Goal: Obtain resource: Obtain resource

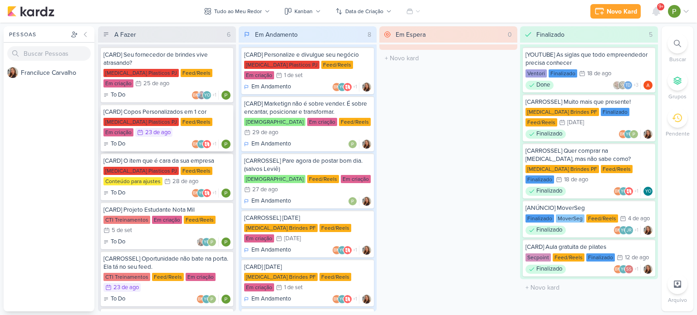
click at [137, 122] on div "[MEDICAL_DATA] Plasticos PJ" at bounding box center [140, 122] width 75 height 8
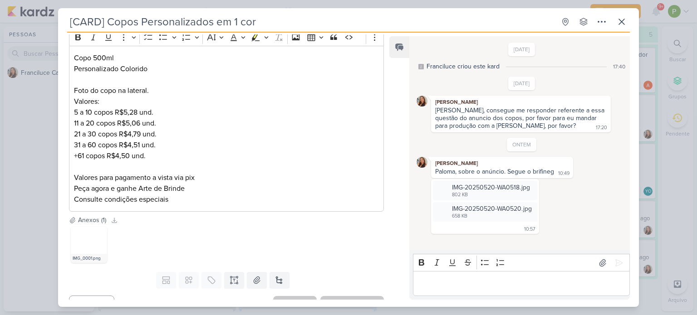
scroll to position [156, 0]
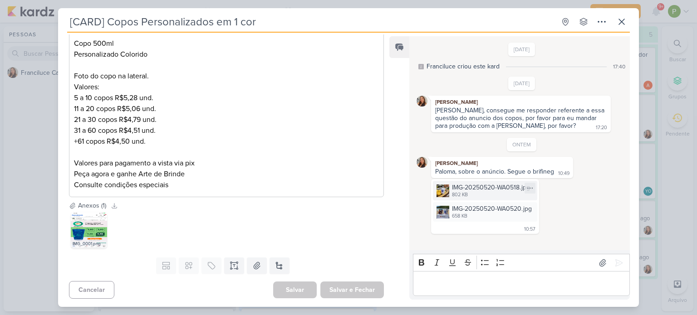
click at [442, 190] on img at bounding box center [443, 191] width 13 height 13
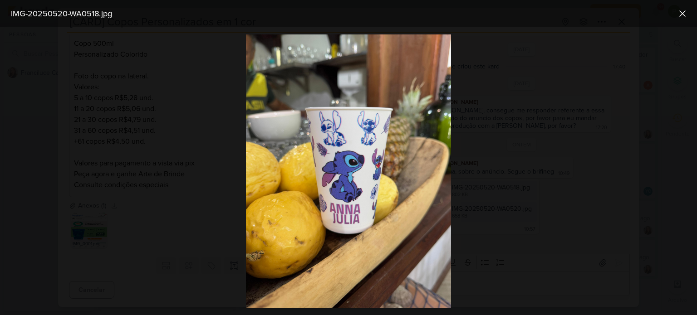
click at [488, 159] on div at bounding box center [348, 171] width 697 height 288
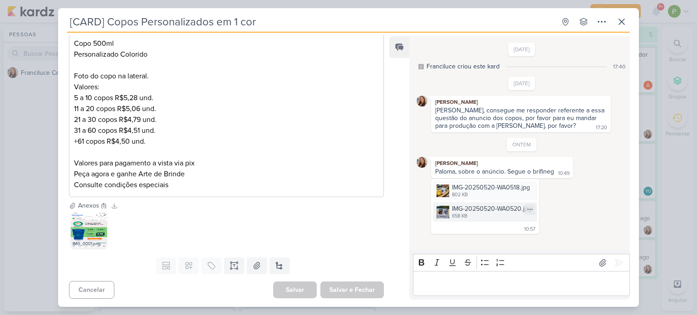
click at [449, 214] on div "IMG-20250520-WA0520.jpg 658 KB" at bounding box center [485, 212] width 104 height 20
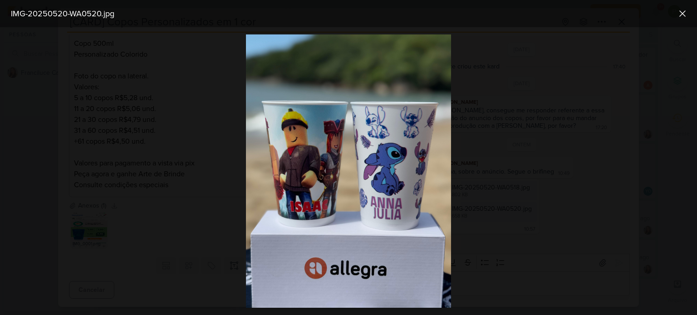
click at [482, 160] on div at bounding box center [348, 171] width 697 height 288
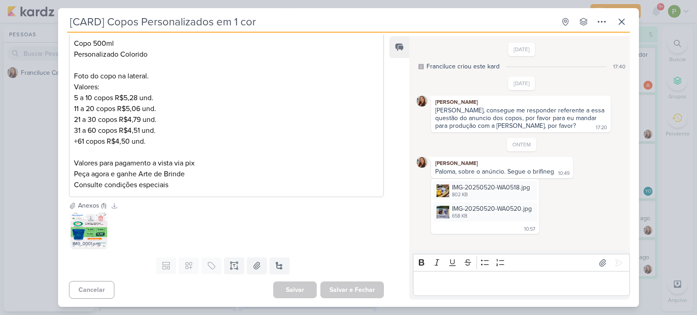
click at [87, 226] on img at bounding box center [89, 230] width 36 height 36
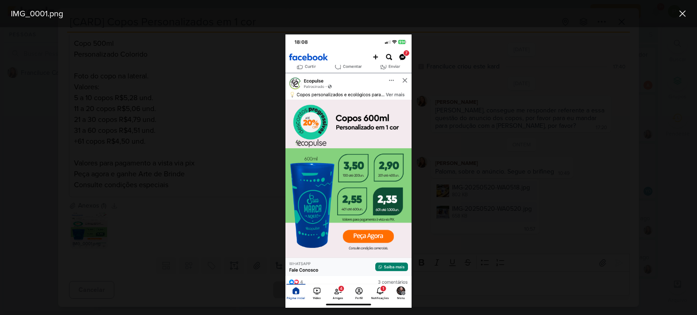
click at [39, 174] on div at bounding box center [348, 171] width 697 height 288
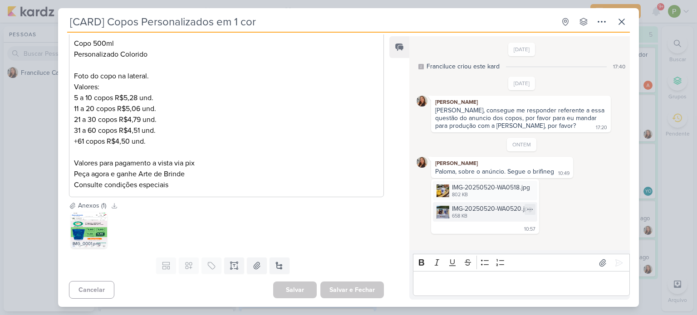
click at [448, 208] on img at bounding box center [443, 212] width 13 height 13
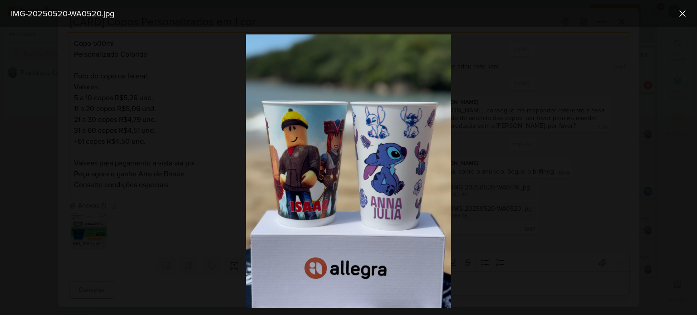
click at [514, 165] on div at bounding box center [348, 171] width 697 height 288
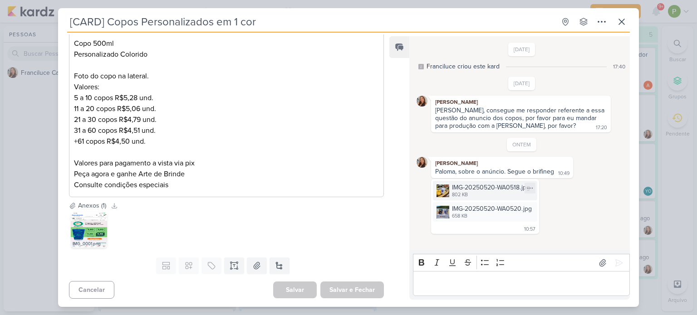
click at [482, 187] on div "IMG-20250520-WA0518.jpg" at bounding box center [491, 188] width 78 height 10
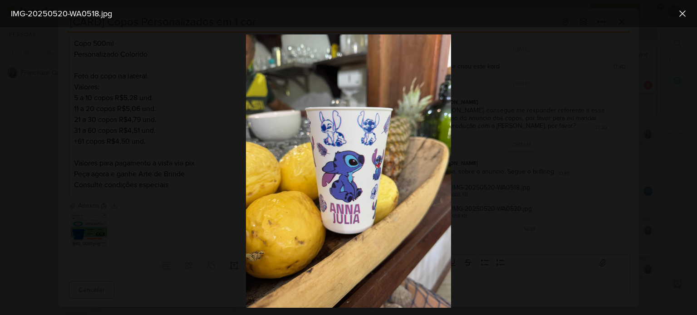
click at [171, 138] on div at bounding box center [348, 171] width 697 height 288
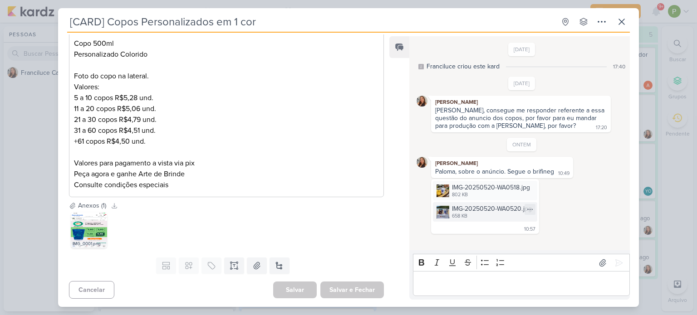
click at [500, 214] on div "658 KB" at bounding box center [492, 216] width 80 height 7
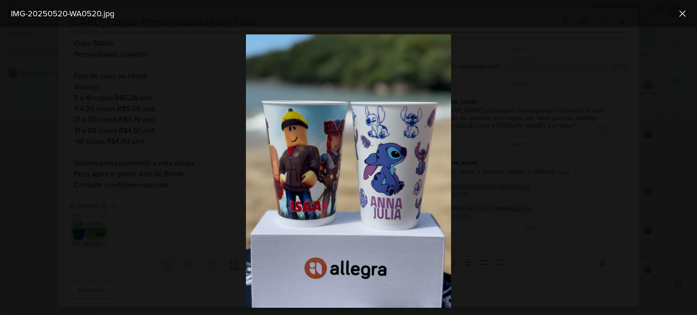
click at [500, 214] on div at bounding box center [348, 171] width 697 height 288
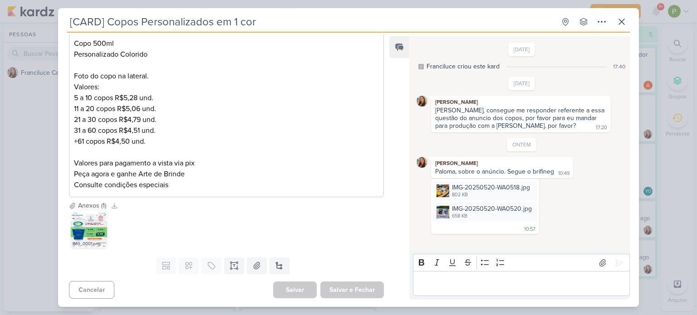
click at [90, 236] on img at bounding box center [89, 230] width 36 height 36
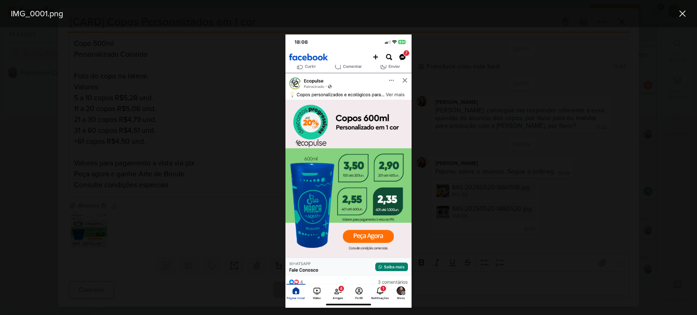
click at [167, 104] on div at bounding box center [348, 171] width 697 height 288
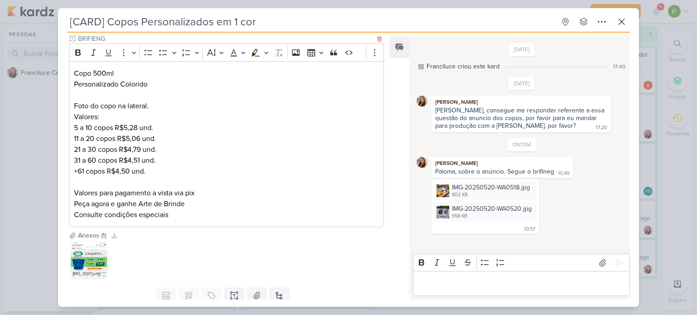
scroll to position [111, 0]
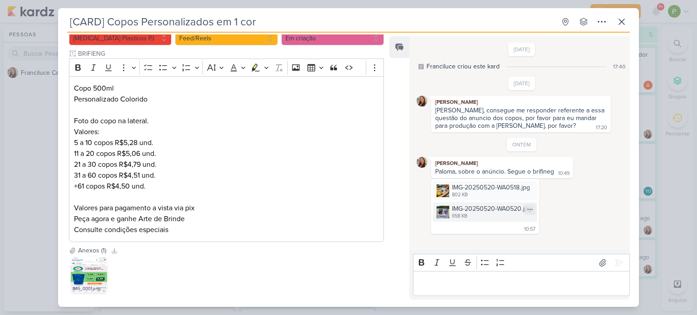
click at [442, 208] on img at bounding box center [443, 212] width 13 height 13
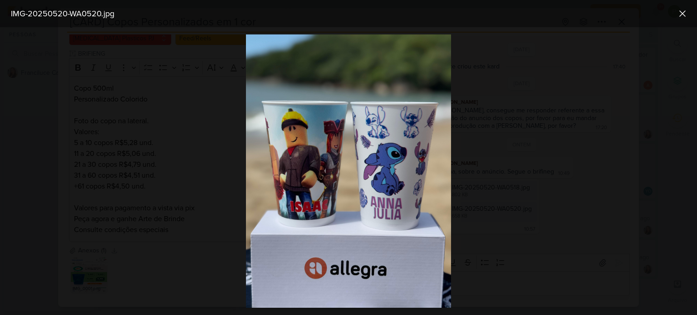
drag, startPoint x: 382, startPoint y: 191, endPoint x: 467, endPoint y: 161, distance: 90.9
click at [467, 161] on div at bounding box center [348, 171] width 697 height 288
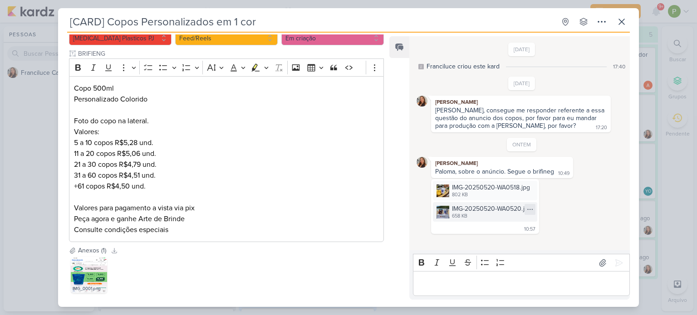
click at [534, 211] on div at bounding box center [530, 209] width 11 height 11
click at [488, 237] on div "Baixar" at bounding box center [486, 240] width 17 height 10
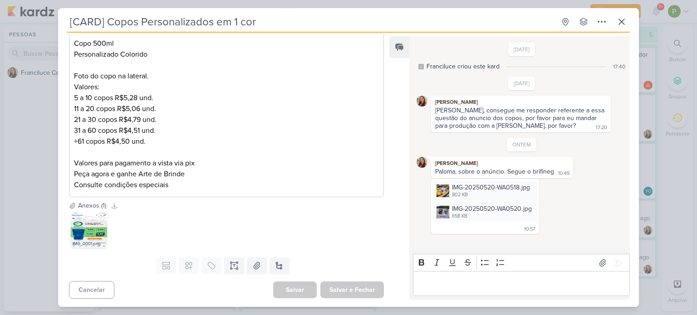
scroll to position [110, 0]
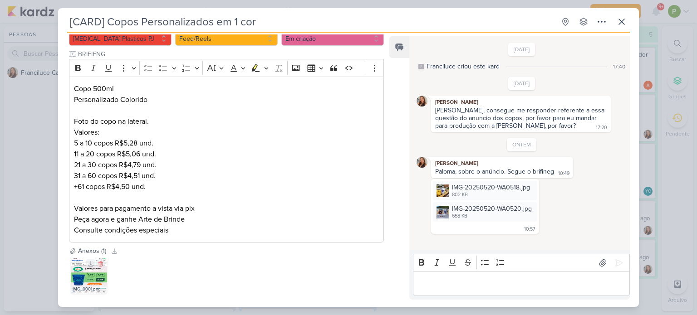
click at [77, 281] on img at bounding box center [89, 276] width 36 height 36
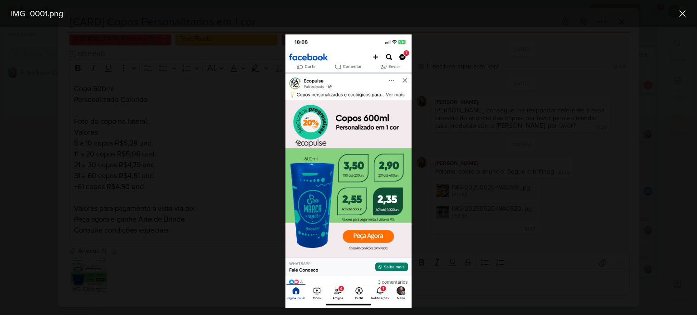
click at [482, 145] on div at bounding box center [348, 171] width 697 height 288
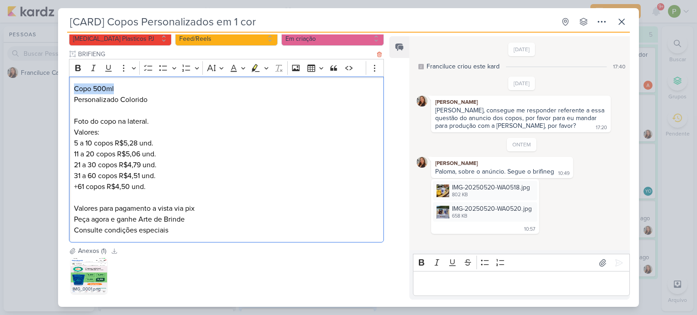
drag, startPoint x: 73, startPoint y: 86, endPoint x: 114, endPoint y: 82, distance: 42.0
click at [114, 82] on div "Copo 500ml Personalizado Colorido Foto do copo na lateral. Valores: 5 a 10 copo…" at bounding box center [226, 160] width 315 height 167
copy p "Copo 500ml"
drag, startPoint x: 74, startPoint y: 98, endPoint x: 158, endPoint y: 95, distance: 84.5
click at [158, 95] on p "Copo 500ml Personalizado Colorido Foto do copo na lateral. [GEOGRAPHIC_DATA]:" at bounding box center [226, 111] width 305 height 54
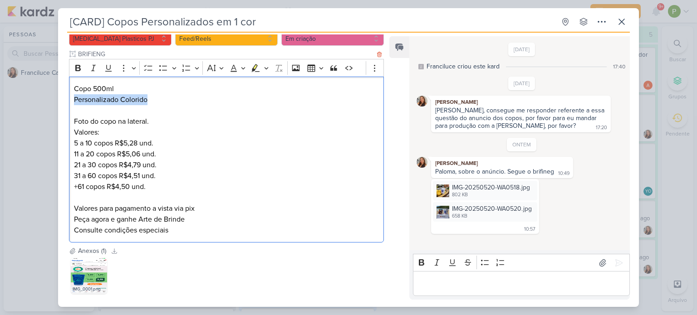
copy p "Personalizado Colorido"
click at [71, 277] on img at bounding box center [89, 276] width 36 height 36
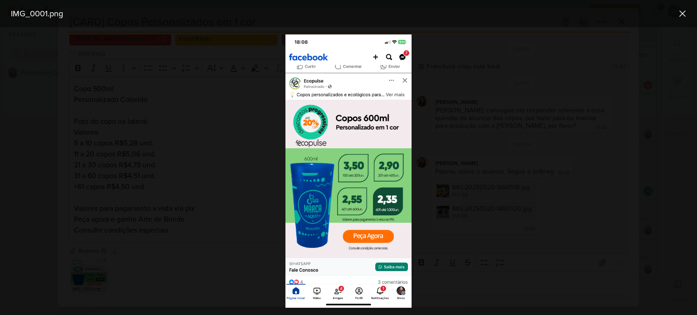
click at [214, 159] on div at bounding box center [348, 171] width 697 height 288
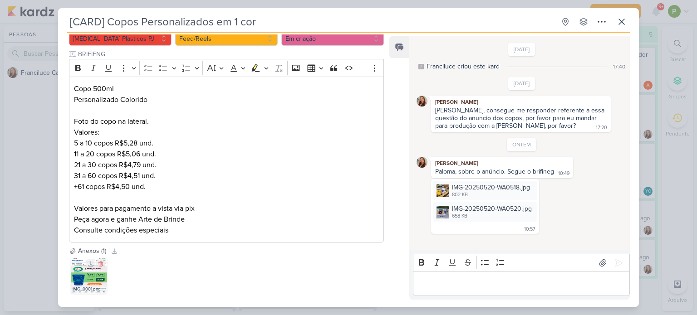
click at [91, 278] on img at bounding box center [89, 276] width 36 height 36
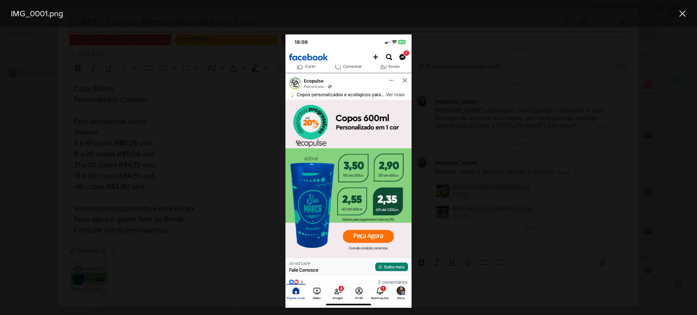
click at [170, 185] on div at bounding box center [348, 171] width 697 height 288
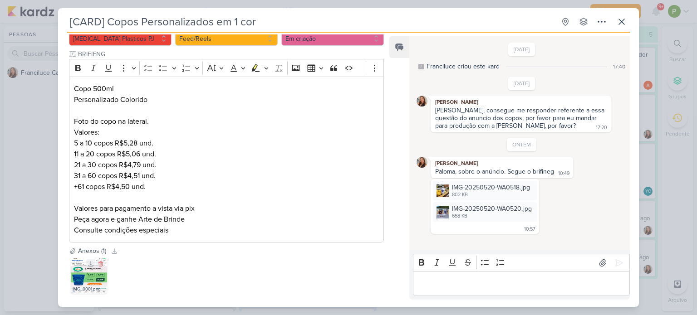
click at [90, 279] on img at bounding box center [89, 276] width 36 height 36
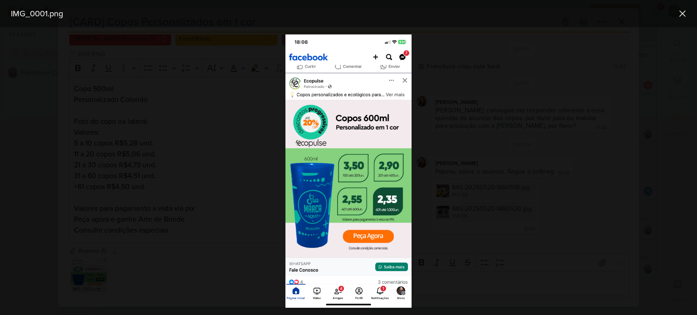
click at [183, 135] on div at bounding box center [348, 171] width 697 height 288
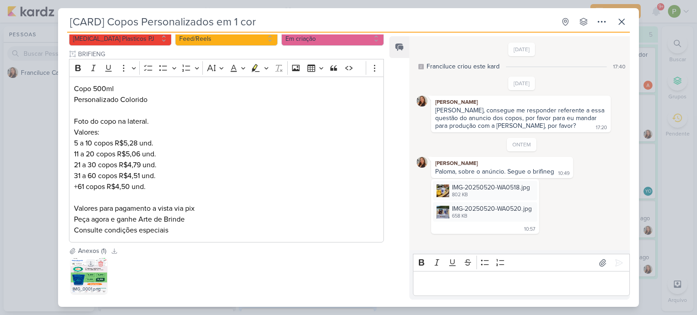
click at [78, 274] on img at bounding box center [89, 276] width 36 height 36
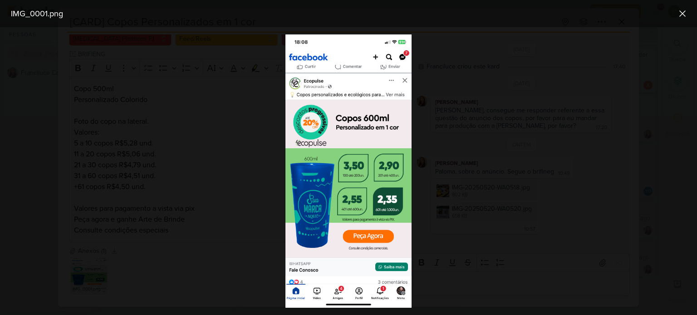
click at [175, 165] on div at bounding box center [348, 171] width 697 height 288
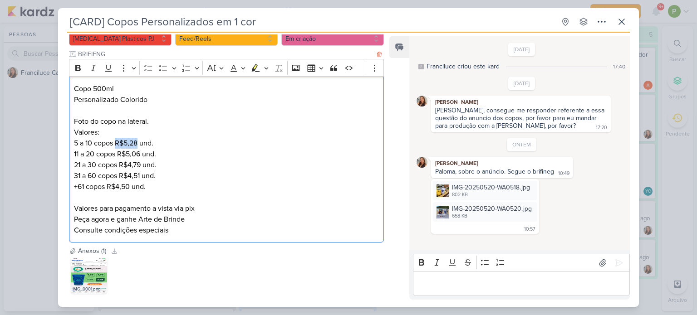
drag, startPoint x: 116, startPoint y: 143, endPoint x: 138, endPoint y: 140, distance: 21.9
click at [138, 140] on p "5 a 10 copos R$5,28 und." at bounding box center [226, 143] width 305 height 11
copy p "R$5,28"
click at [90, 279] on img at bounding box center [89, 276] width 36 height 36
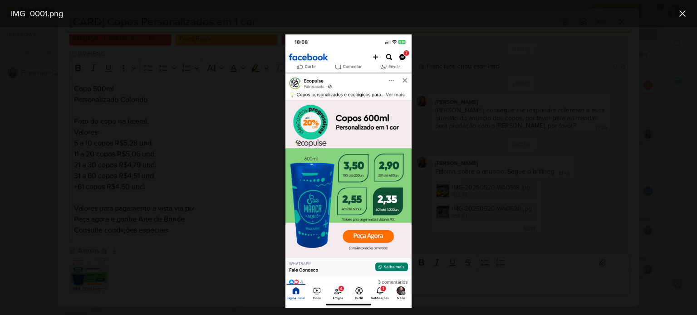
drag, startPoint x: 90, startPoint y: 279, endPoint x: 89, endPoint y: 272, distance: 6.4
click at [90, 278] on div at bounding box center [348, 171] width 697 height 288
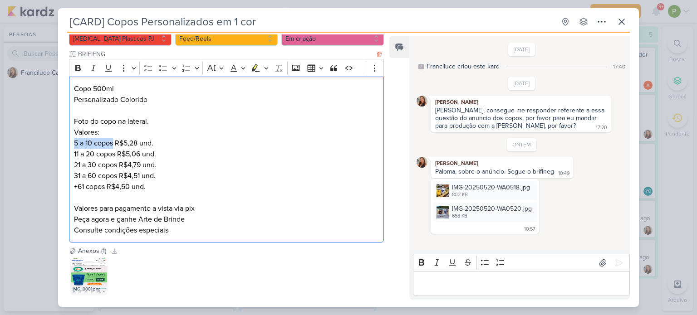
drag, startPoint x: 73, startPoint y: 142, endPoint x: 113, endPoint y: 138, distance: 40.1
click at [113, 138] on div "Copo 500ml Personalizado Colorido Foto do copo na lateral. Valores: 5 a 10 copo…" at bounding box center [226, 160] width 315 height 167
copy p "5 a 10 copos"
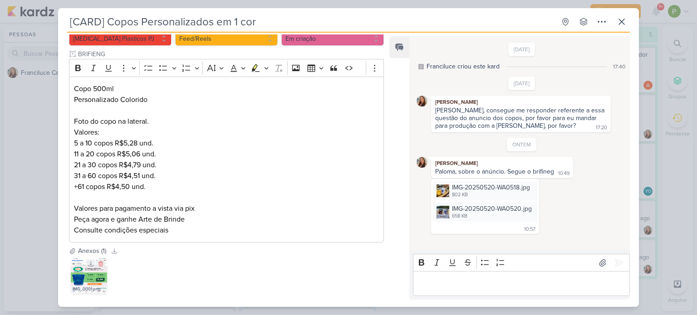
click at [89, 287] on div "IMG_0001.png" at bounding box center [89, 289] width 36 height 9
click at [98, 281] on img at bounding box center [89, 276] width 36 height 36
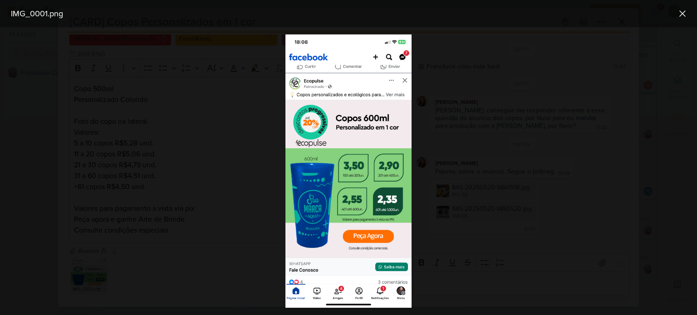
click at [160, 88] on div at bounding box center [348, 171] width 697 height 288
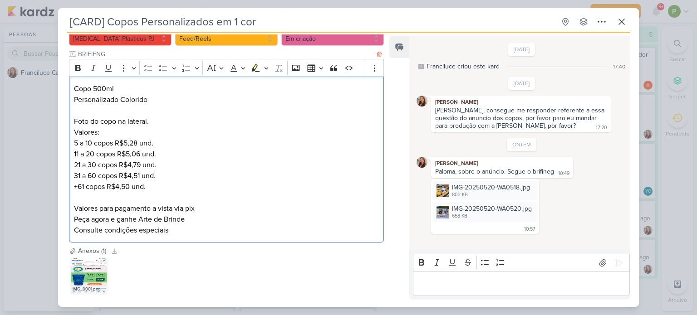
click at [127, 155] on p "11 a 20 copos R$5,06 und." at bounding box center [226, 154] width 305 height 11
click at [130, 153] on p "11 a 20 copos R$5,06 und." at bounding box center [226, 154] width 305 height 11
copy p "5"
drag, startPoint x: 133, startPoint y: 152, endPoint x: 139, endPoint y: 152, distance: 5.9
click at [139, 152] on p "11 a 20 copos R$5,06 und." at bounding box center [226, 154] width 305 height 11
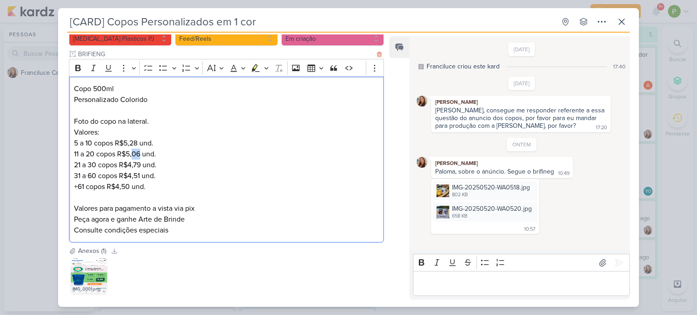
copy p "06"
drag, startPoint x: 73, startPoint y: 152, endPoint x: 114, endPoint y: 156, distance: 41.5
click at [114, 156] on div "Copo 500ml Personalizado Colorido Foto do copo na lateral. Valores: 5 a 10 copo…" at bounding box center [226, 160] width 315 height 167
copy p "11 a 20 copos"
click at [131, 163] on p "21 a 30 copos R$4,79 und. 31 a 60 copos R$4,51 und." at bounding box center [226, 171] width 305 height 22
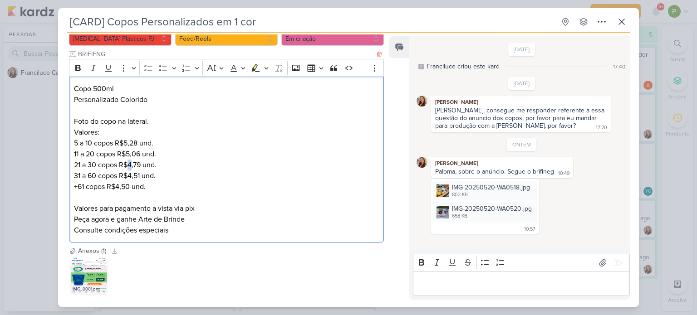
copy p "4"
drag, startPoint x: 140, startPoint y: 164, endPoint x: 134, endPoint y: 164, distance: 5.4
click at [134, 164] on p "21 a 30 copos R$4,79 und. 31 a 60 copos R$4,51 und." at bounding box center [226, 171] width 305 height 22
copy p "79"
drag, startPoint x: 74, startPoint y: 164, endPoint x: 117, endPoint y: 166, distance: 42.7
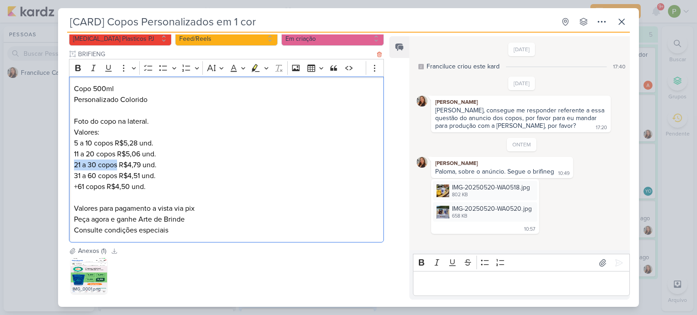
click at [117, 166] on p "21 a 30 copos R$4,79 und. 31 a 60 copos R$4,51 und." at bounding box center [226, 171] width 305 height 22
click at [132, 174] on p "21 a 30 copos R$4,79 und. 31 a 60 copos R$4,51 und." at bounding box center [226, 171] width 305 height 22
drag, startPoint x: 135, startPoint y: 175, endPoint x: 142, endPoint y: 175, distance: 6.8
click at [142, 175] on p "21 a 30 copos R$4,79 und. 31 a 60 copos R$4,51 und." at bounding box center [226, 171] width 305 height 22
drag, startPoint x: 116, startPoint y: 174, endPoint x: 70, endPoint y: 177, distance: 45.9
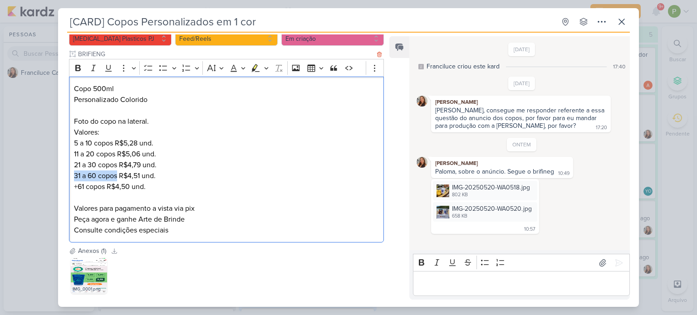
click at [70, 177] on div "Copo 500ml Personalizado Colorido Foto do copo na lateral. Valores: 5 a 10 copo…" at bounding box center [226, 160] width 315 height 167
click at [120, 186] on p "+61 copos R$4,50 und." at bounding box center [226, 187] width 305 height 11
drag, startPoint x: 122, startPoint y: 185, endPoint x: 130, endPoint y: 185, distance: 7.7
click at [130, 185] on p "+61 copos R$4,50 und." at bounding box center [226, 187] width 305 height 11
drag, startPoint x: 73, startPoint y: 187, endPoint x: 104, endPoint y: 187, distance: 31.3
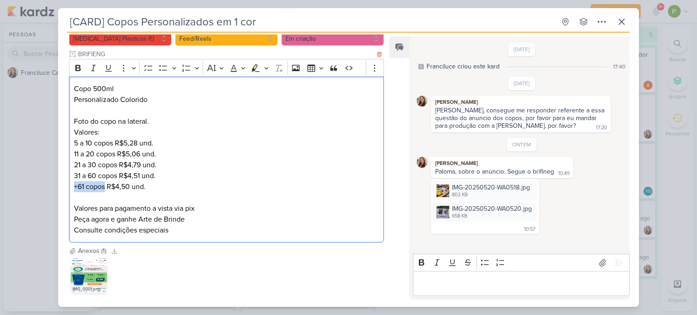
click at [104, 187] on div "Copo 500ml Personalizado Colorido Foto do copo na lateral. Valores: 5 a 10 copo…" at bounding box center [226, 160] width 315 height 167
click at [93, 288] on div "IMG_0001.png" at bounding box center [89, 289] width 36 height 9
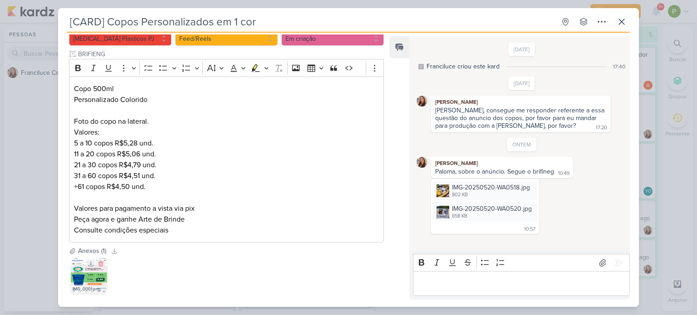
click at [79, 275] on img at bounding box center [89, 276] width 36 height 36
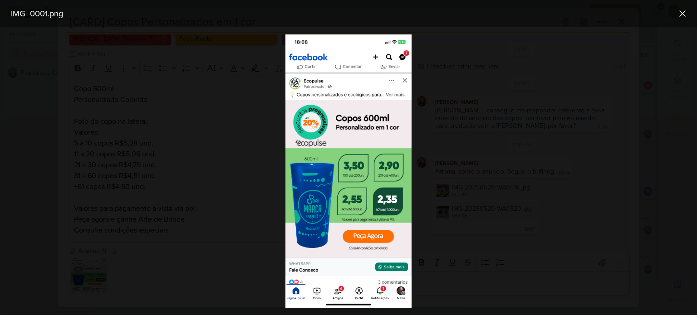
click at [181, 195] on div at bounding box center [348, 171] width 697 height 288
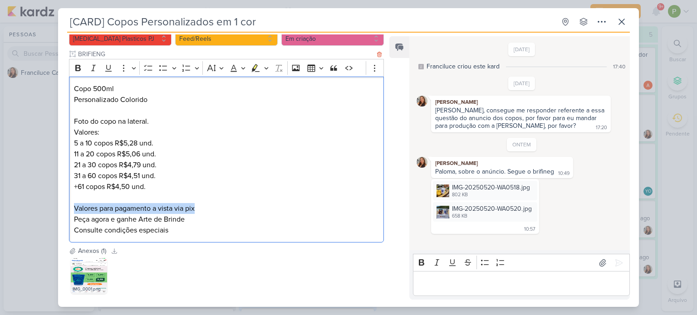
drag, startPoint x: 73, startPoint y: 205, endPoint x: 209, endPoint y: 204, distance: 135.7
click at [209, 204] on div "Copo 500ml Personalizado Colorido Foto do copo na lateral. Valores: 5 a 10 copo…" at bounding box center [226, 160] width 315 height 167
click at [89, 281] on img at bounding box center [89, 276] width 36 height 36
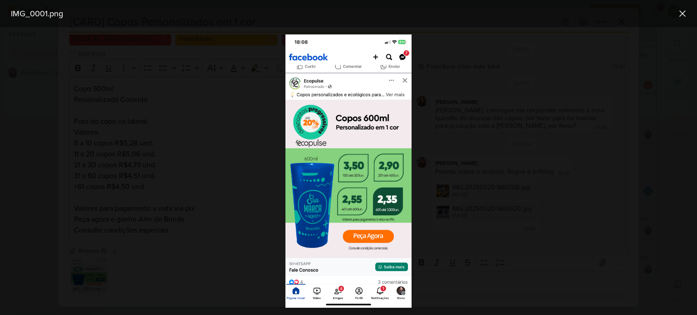
click at [161, 108] on div at bounding box center [348, 171] width 697 height 288
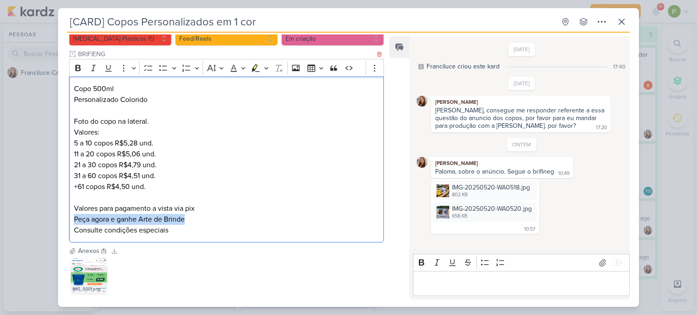
drag, startPoint x: 72, startPoint y: 216, endPoint x: 194, endPoint y: 218, distance: 122.1
click at [194, 218] on div "Copo 500ml Personalizado Colorido Foto do copo na lateral. Valores: 5 a 10 copo…" at bounding box center [226, 160] width 315 height 167
click at [83, 288] on div "IMG_0001.png" at bounding box center [89, 289] width 36 height 9
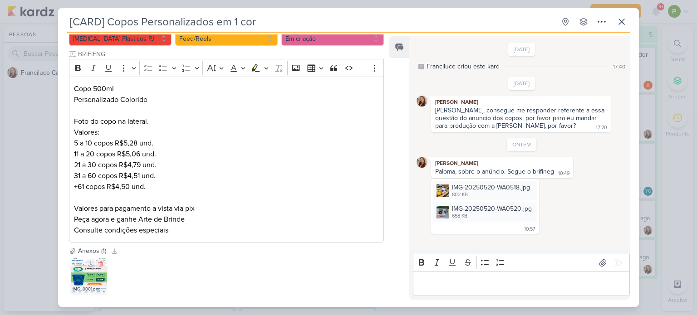
click at [89, 276] on img at bounding box center [89, 276] width 36 height 36
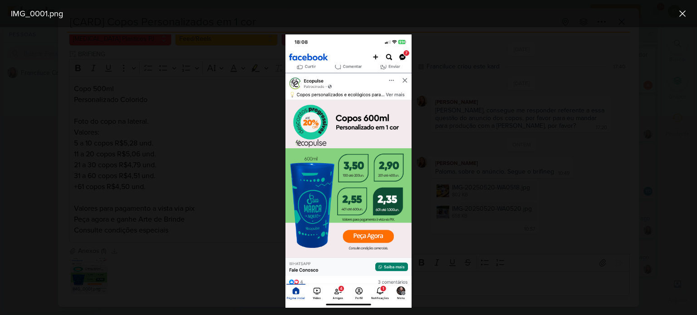
click at [196, 187] on div at bounding box center [348, 171] width 697 height 288
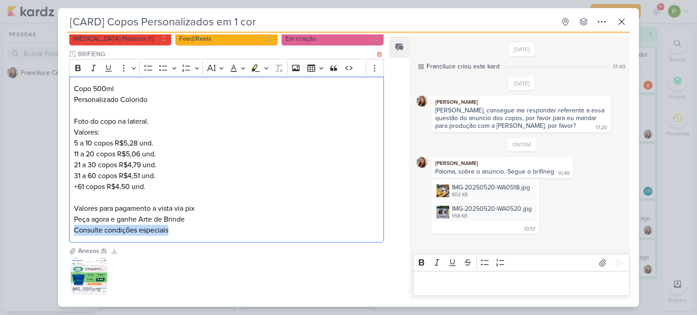
drag, startPoint x: 74, startPoint y: 229, endPoint x: 172, endPoint y: 229, distance: 97.6
click at [172, 229] on p "Valores para pagamento a vista via pix Peça agora e ganhe Arte de Brinde Consul…" at bounding box center [226, 219] width 305 height 33
